Goal: Transaction & Acquisition: Book appointment/travel/reservation

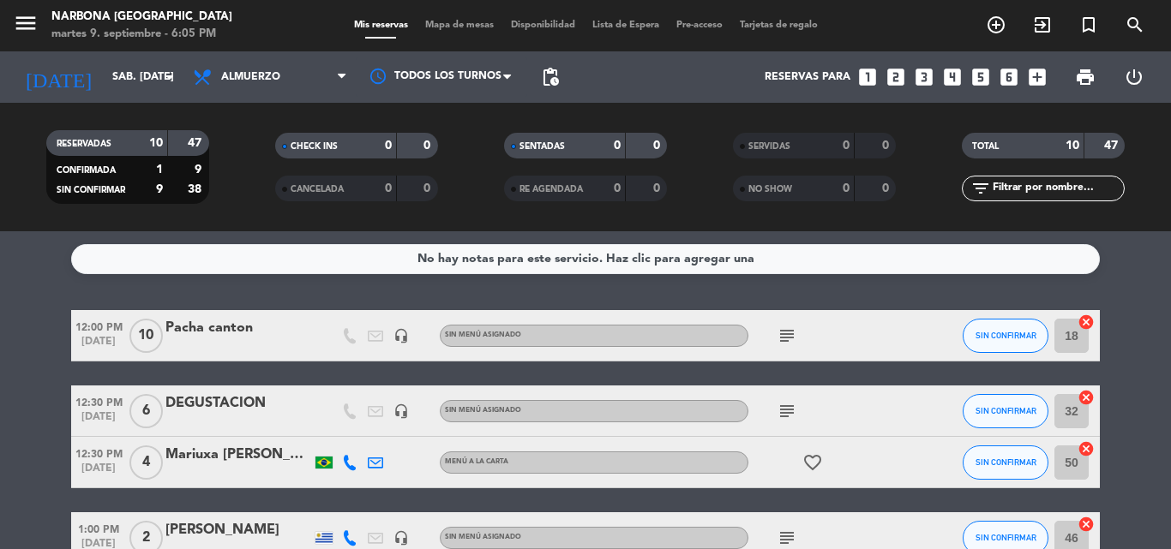
click at [955, 78] on icon "looks_4" at bounding box center [952, 77] width 22 height 22
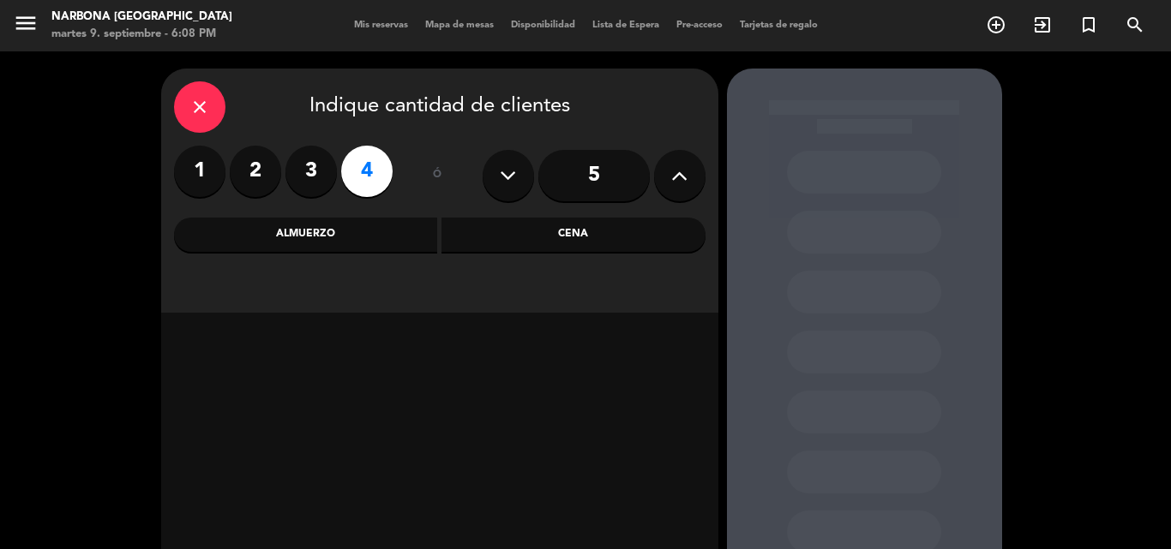
click at [359, 238] on div "Almuerzo" at bounding box center [306, 235] width 264 height 34
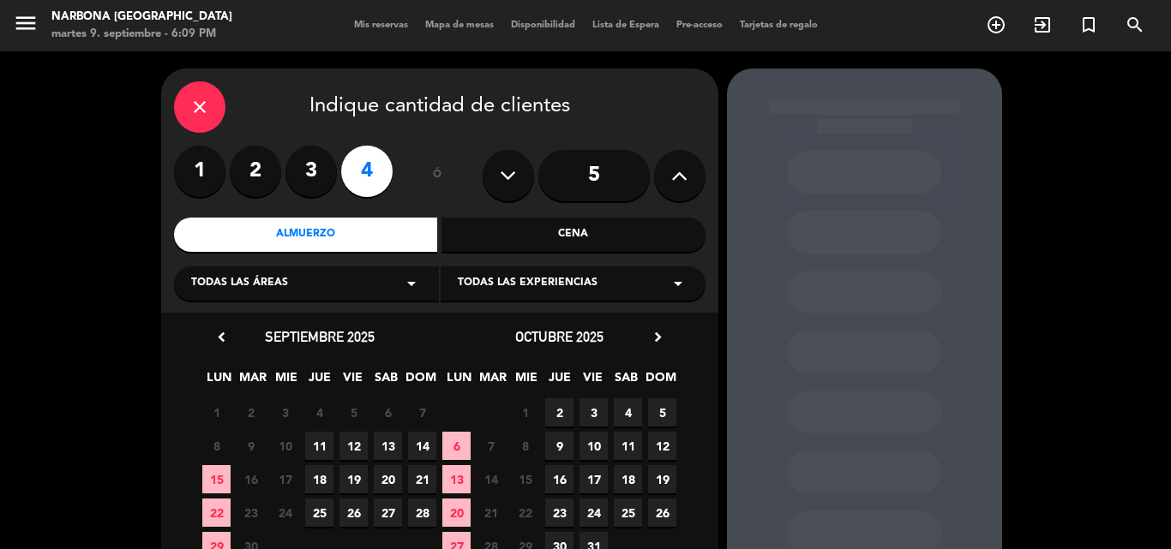
click at [327, 445] on span "11" at bounding box center [319, 446] width 28 height 28
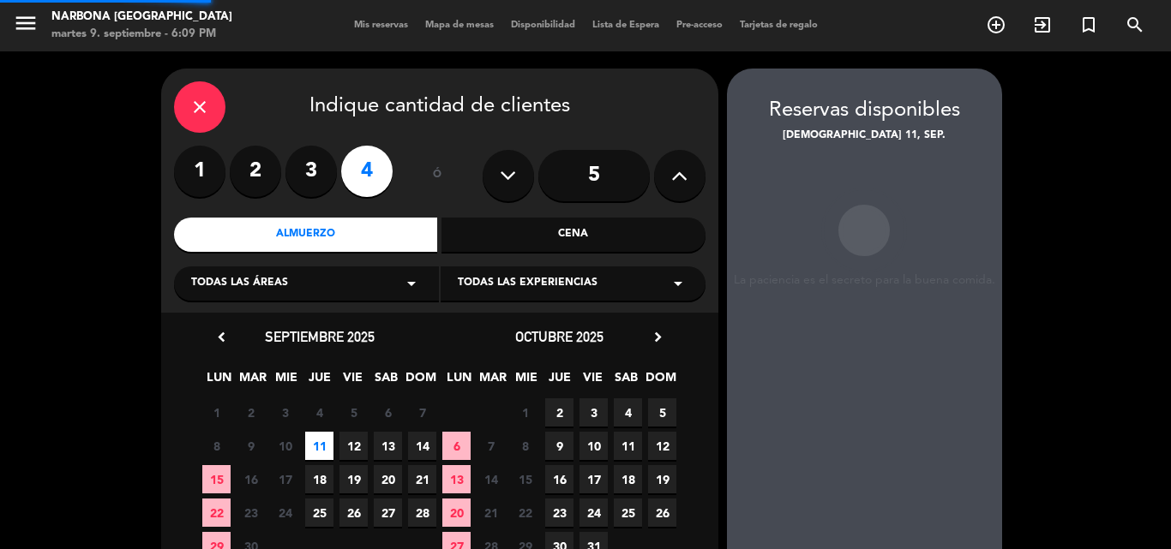
scroll to position [69, 0]
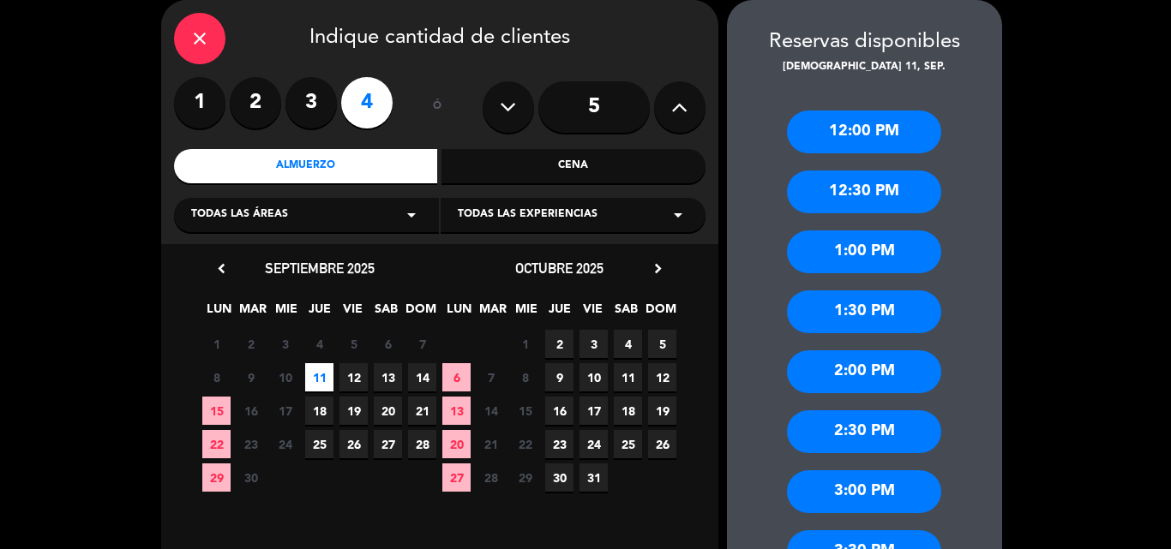
click at [872, 314] on div "1:30 PM" at bounding box center [864, 312] width 154 height 43
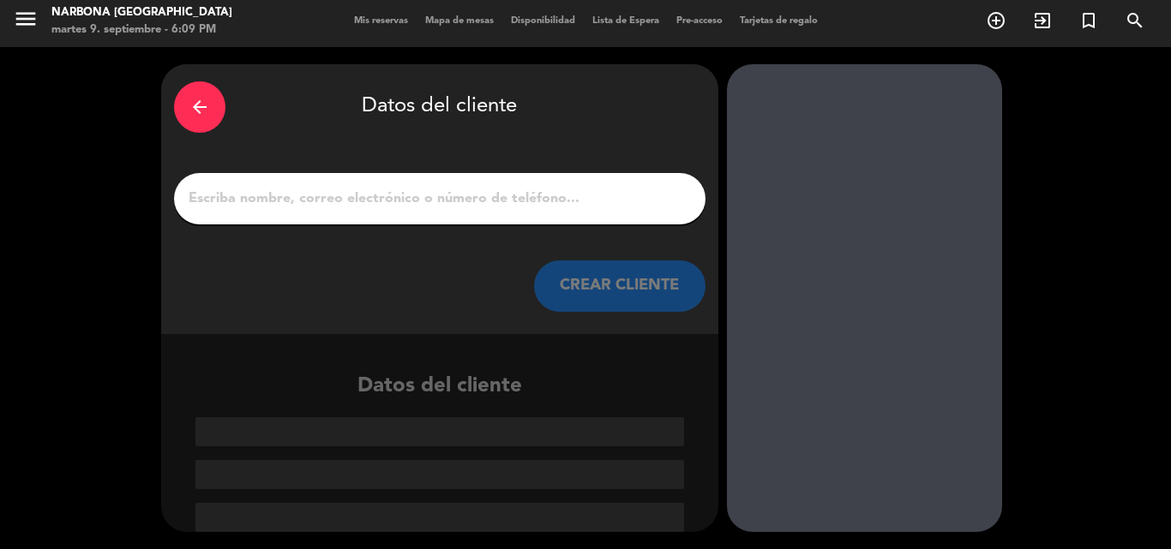
click at [459, 196] on input "1" at bounding box center [440, 199] width 506 height 24
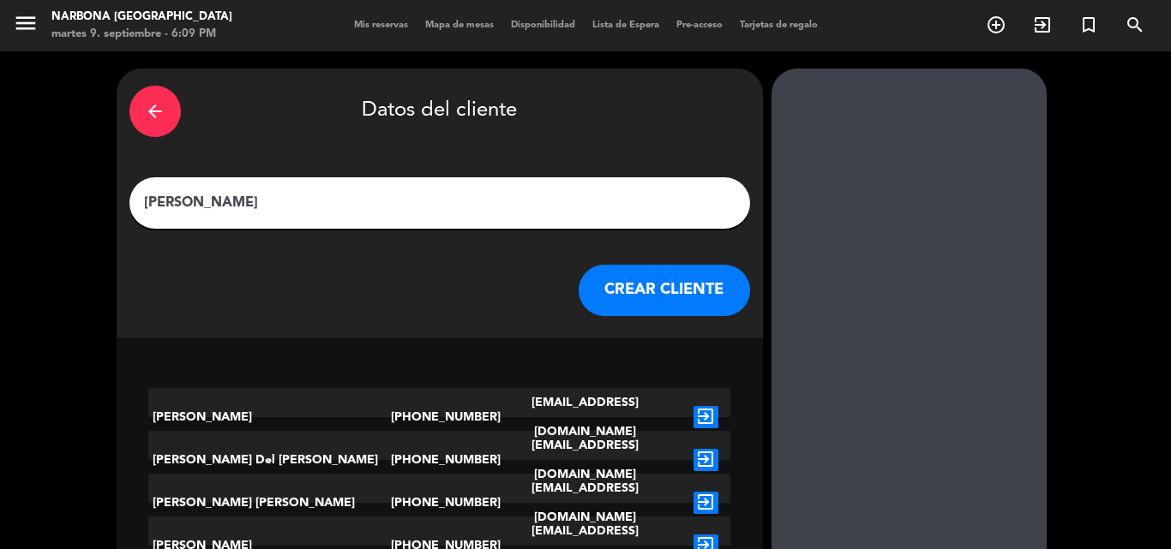
type input "[PERSON_NAME]"
click at [578, 283] on button "CREAR CLIENTE" at bounding box center [663, 290] width 171 height 51
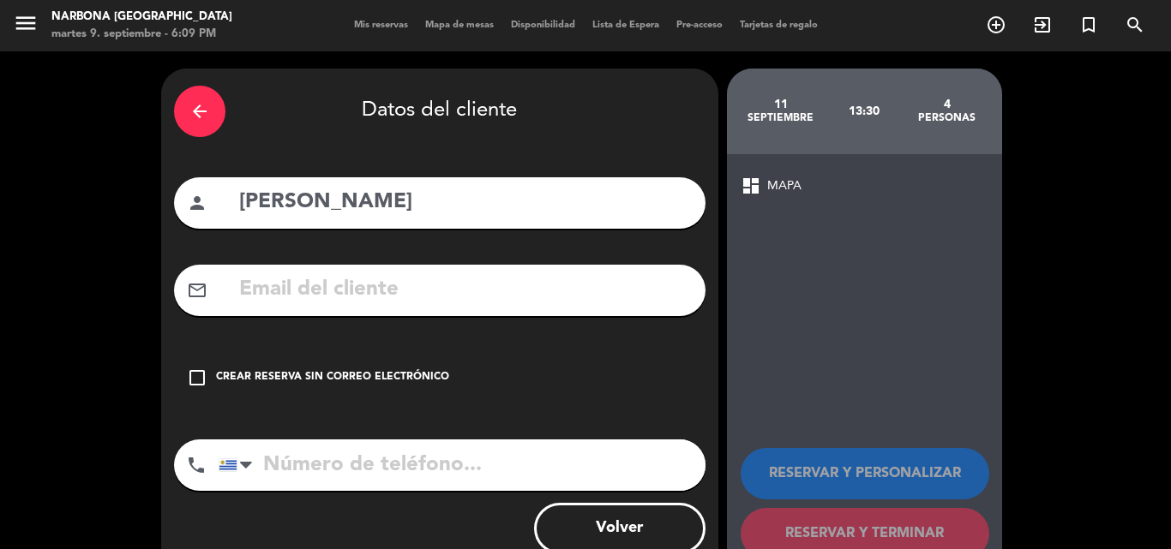
click at [365, 369] on div "Crear reserva sin correo electrónico" at bounding box center [332, 377] width 233 height 17
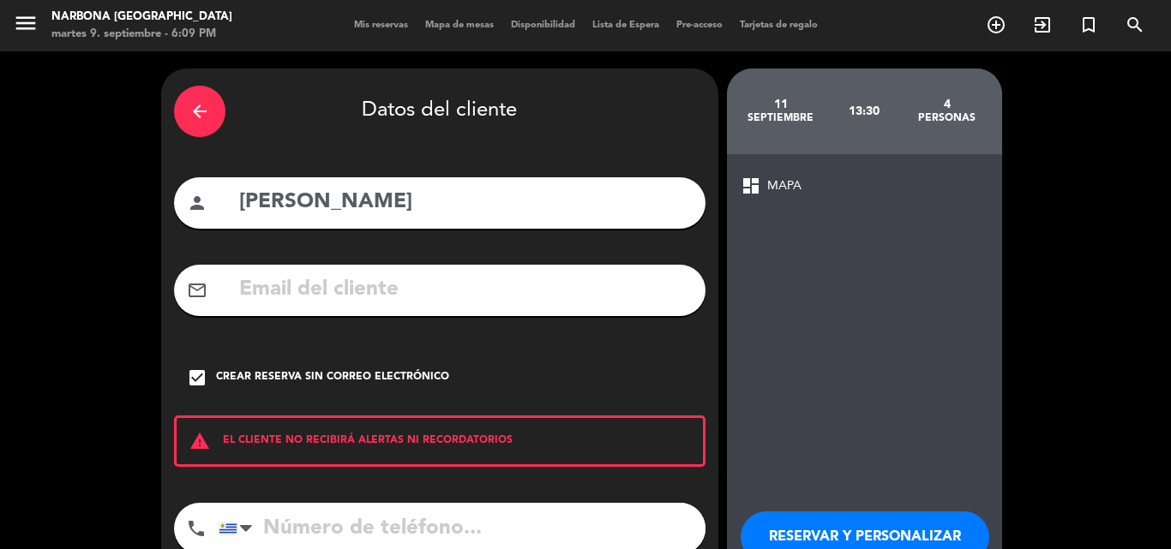
click at [332, 516] on input "tel" at bounding box center [462, 528] width 487 height 51
click at [400, 534] on input "tel" at bounding box center [462, 528] width 487 height 51
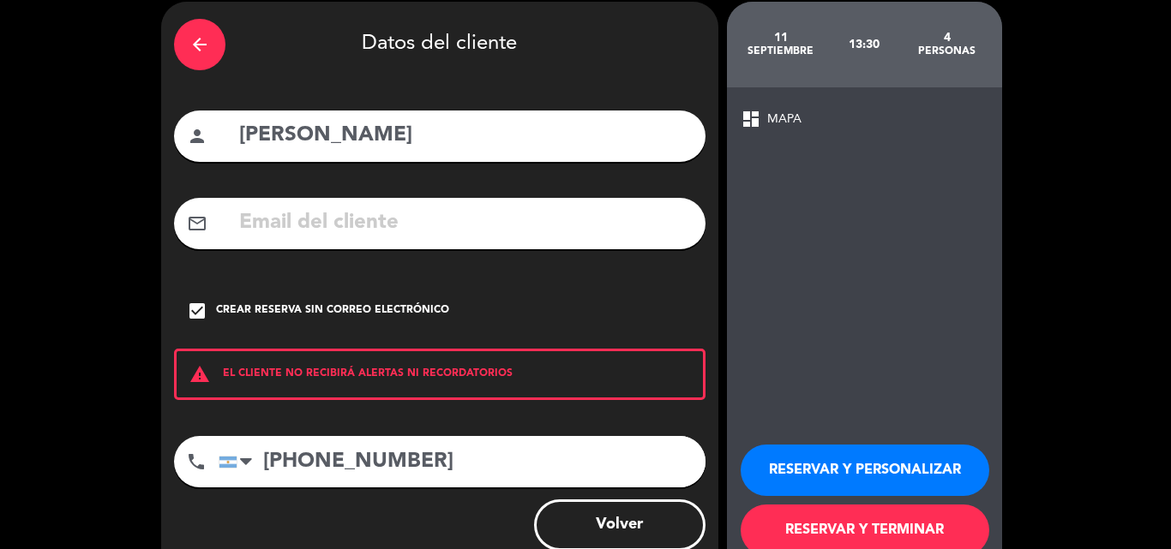
scroll to position [86, 0]
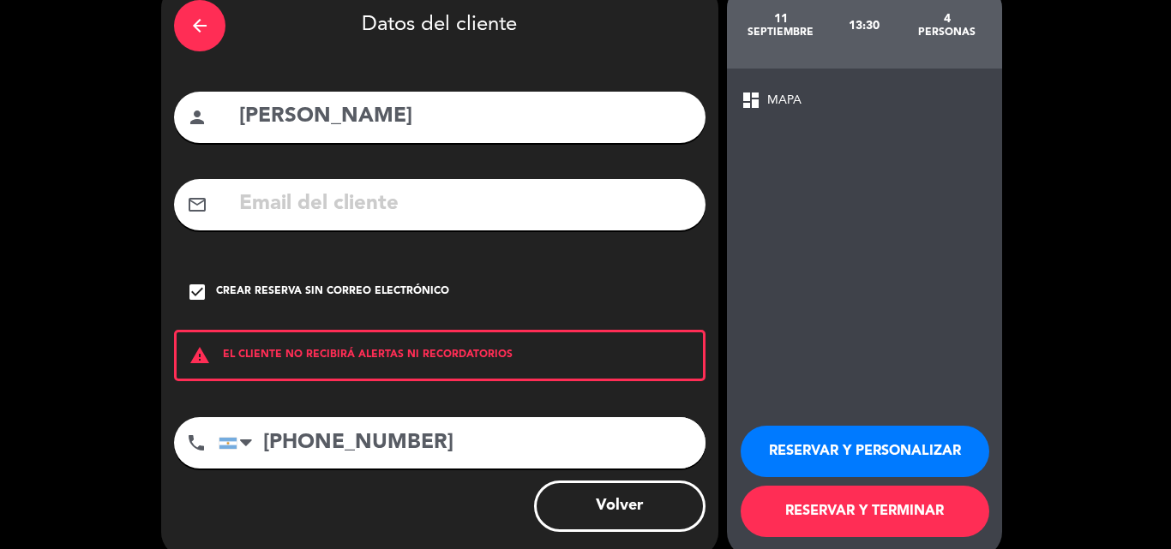
type input "[PHONE_NUMBER]"
click at [867, 502] on button "RESERVAR Y TERMINAR" at bounding box center [864, 511] width 249 height 51
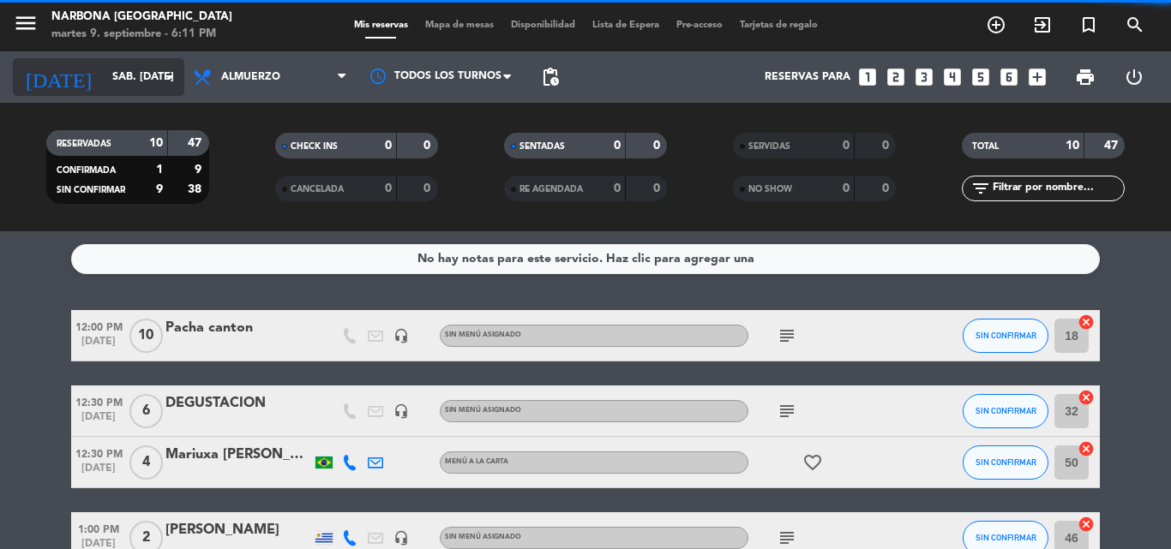
click at [132, 78] on input "sáb. [DATE]" at bounding box center [176, 77] width 145 height 29
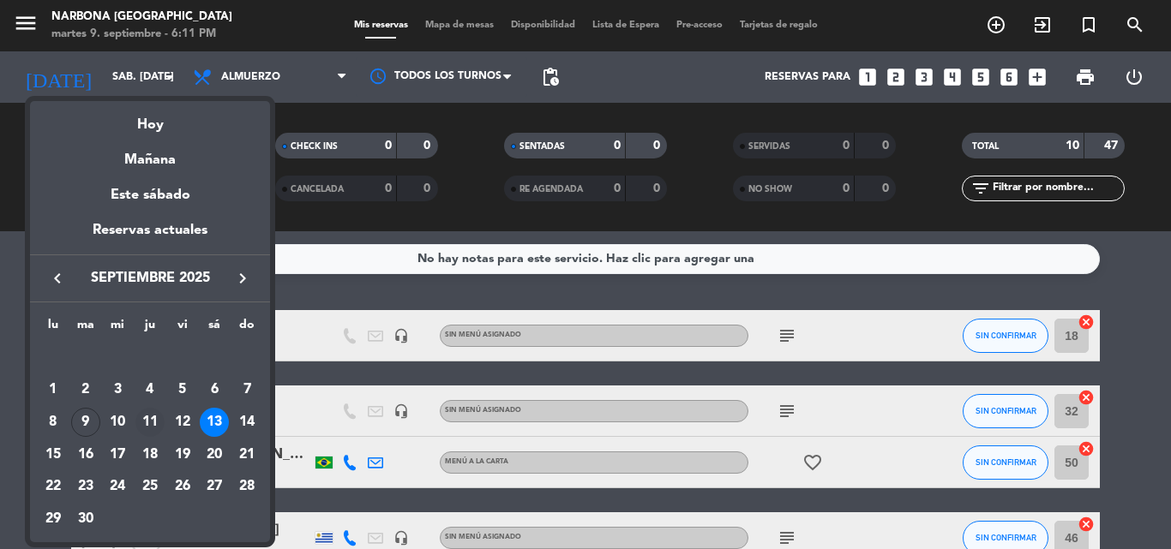
click at [160, 417] on div "11" at bounding box center [149, 422] width 29 height 29
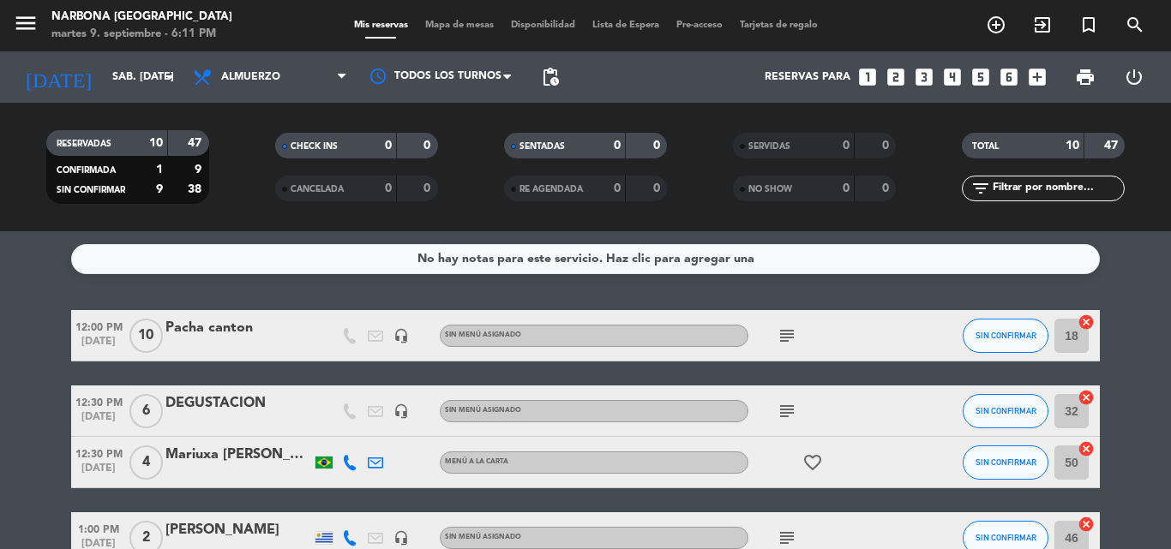
type input "[DEMOGRAPHIC_DATA] [DATE]"
